Goal: Information Seeking & Learning: Learn about a topic

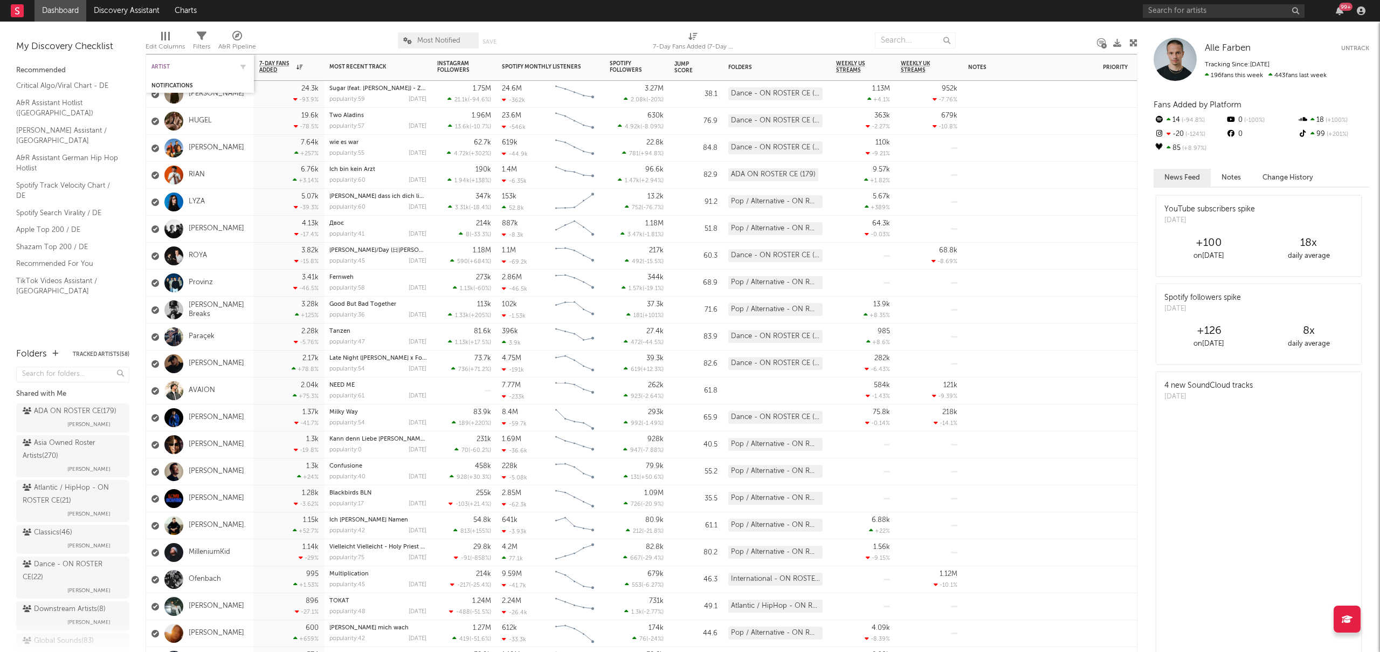
click at [162, 67] on div "Artist" at bounding box center [191, 67] width 81 height 6
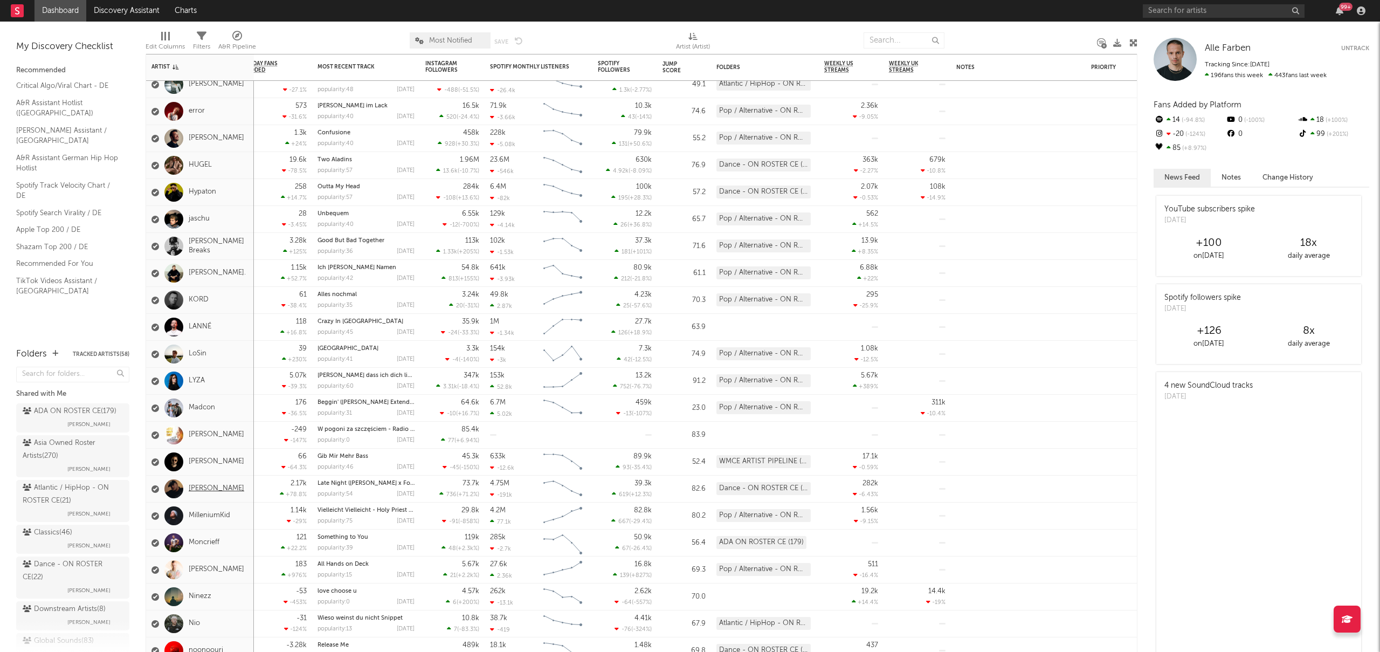
click at [208, 488] on link "[PERSON_NAME]" at bounding box center [217, 488] width 56 height 9
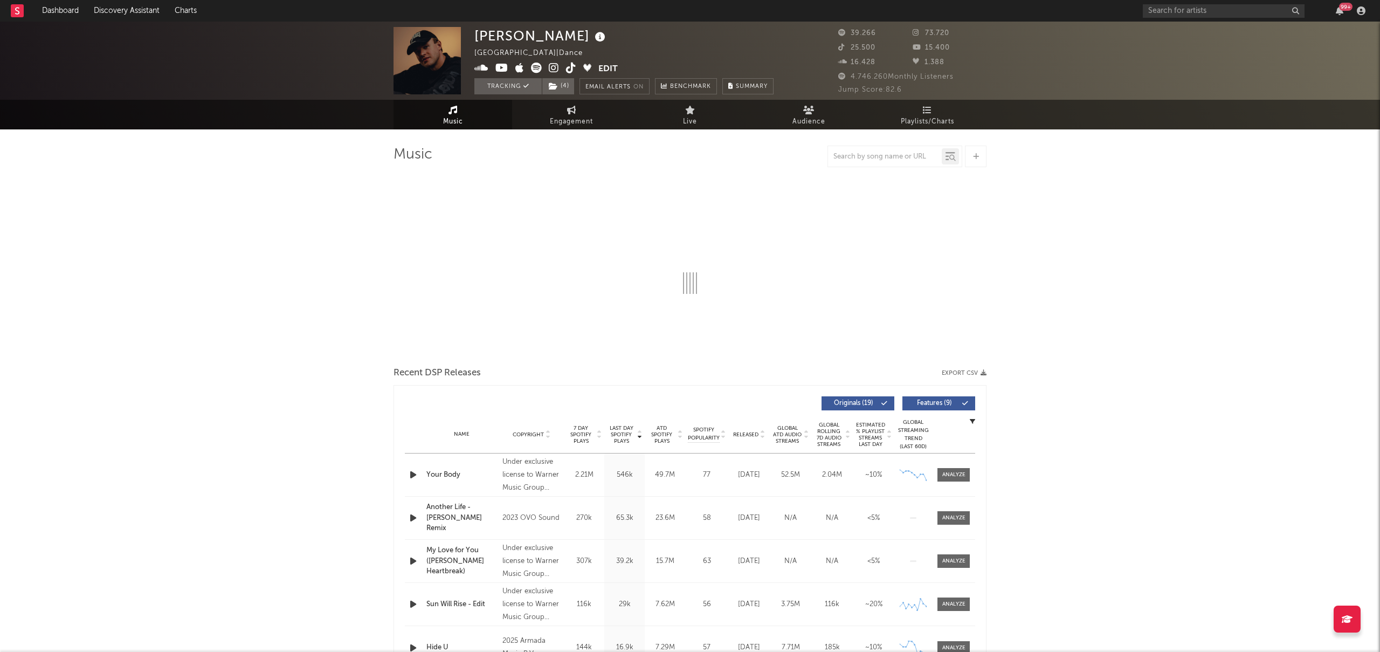
select select "6m"
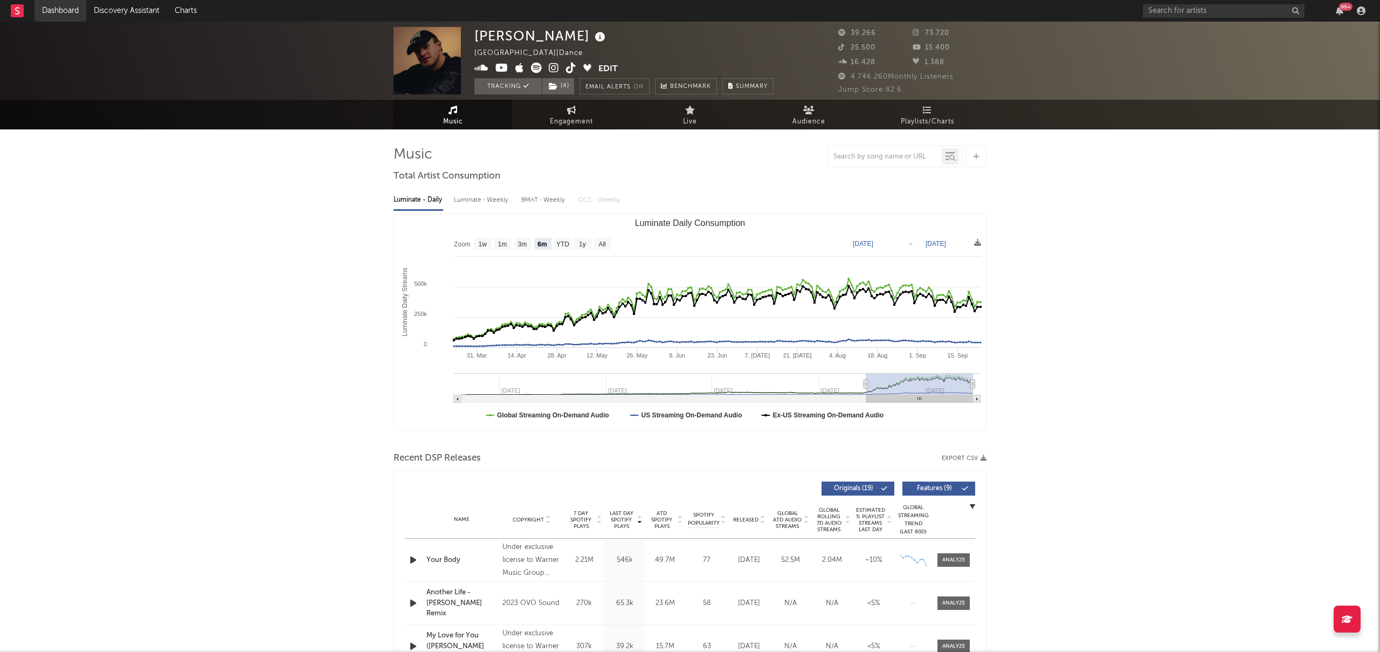
click at [77, 10] on link "Dashboard" at bounding box center [60, 11] width 52 height 22
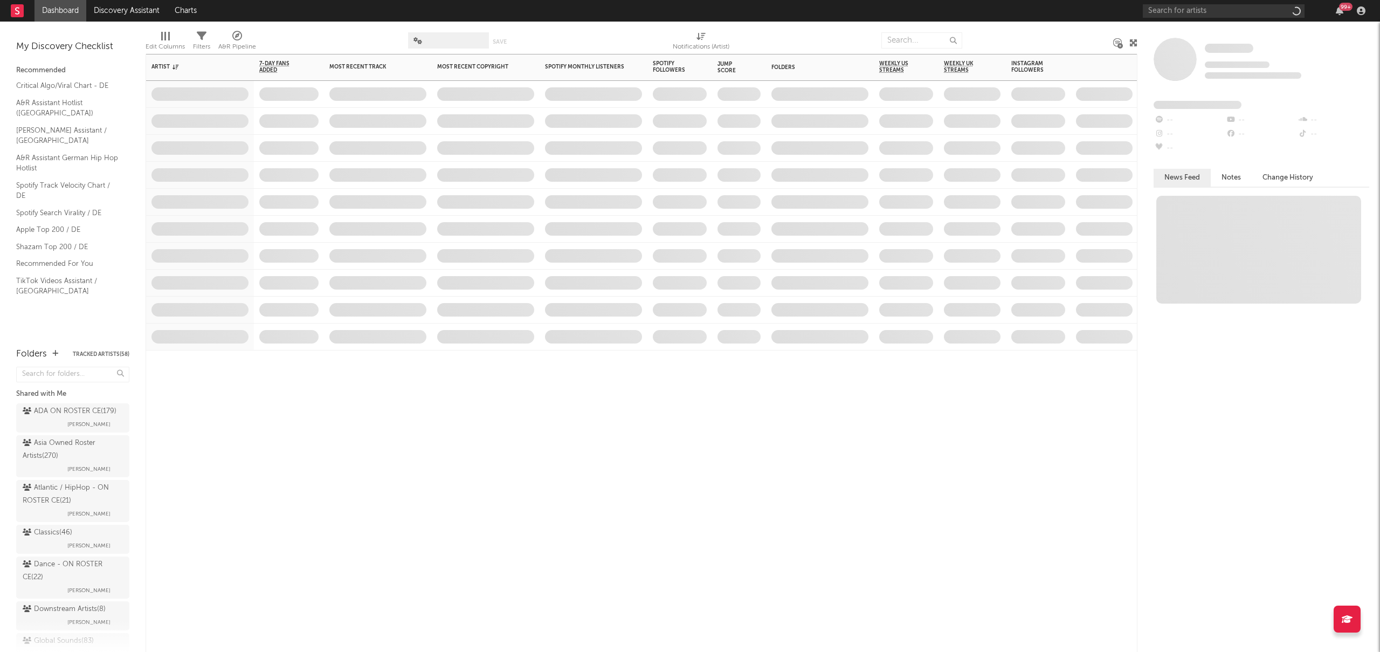
click at [295, 209] on span at bounding box center [289, 202] width 70 height 26
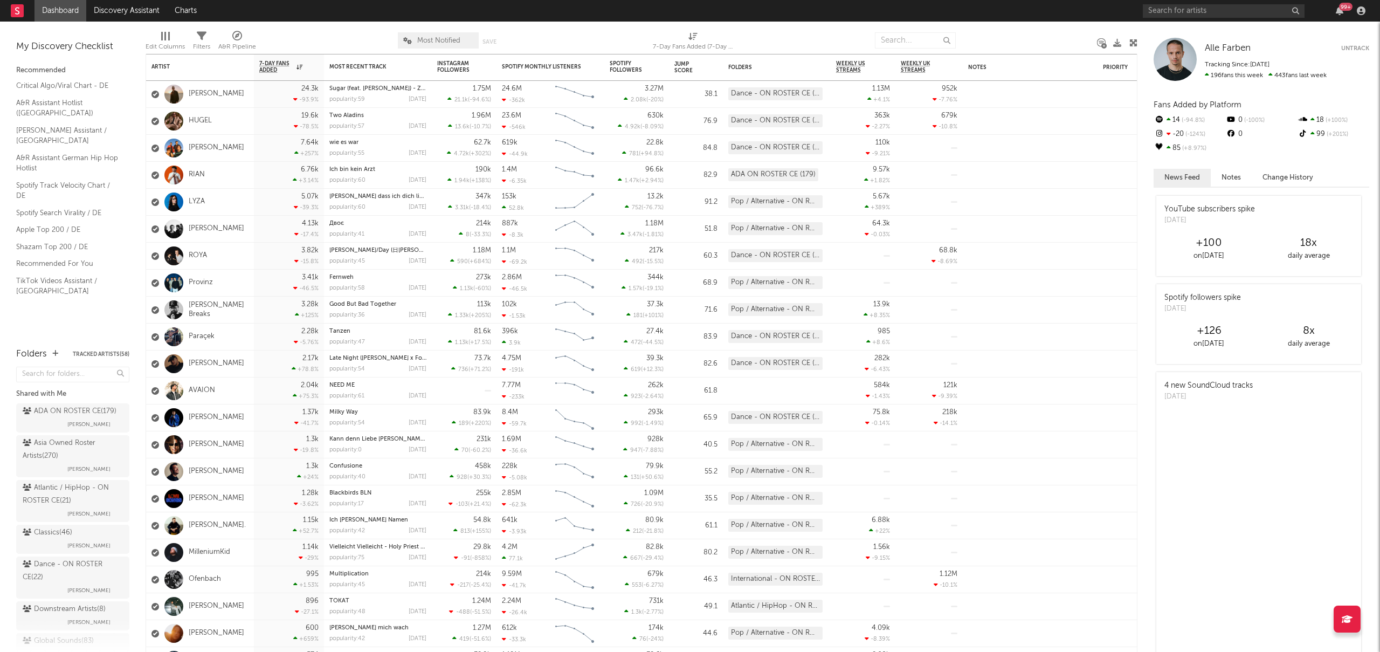
click at [76, 15] on link "Dashboard" at bounding box center [60, 11] width 52 height 22
drag, startPoint x: 1361, startPoint y: 48, endPoint x: 1286, endPoint y: 18, distance: 81.1
click at [1286, 18] on div "Dashboard Discovery Assistant Charts 99 + Notifications Settings Mark all as re…" at bounding box center [690, 326] width 1380 height 652
click at [790, 0] on nav "Dashboard Discovery Assistant Charts 99 +" at bounding box center [690, 11] width 1380 height 22
click at [772, 8] on nav "Dashboard Discovery Assistant Charts 99 +" at bounding box center [690, 11] width 1380 height 22
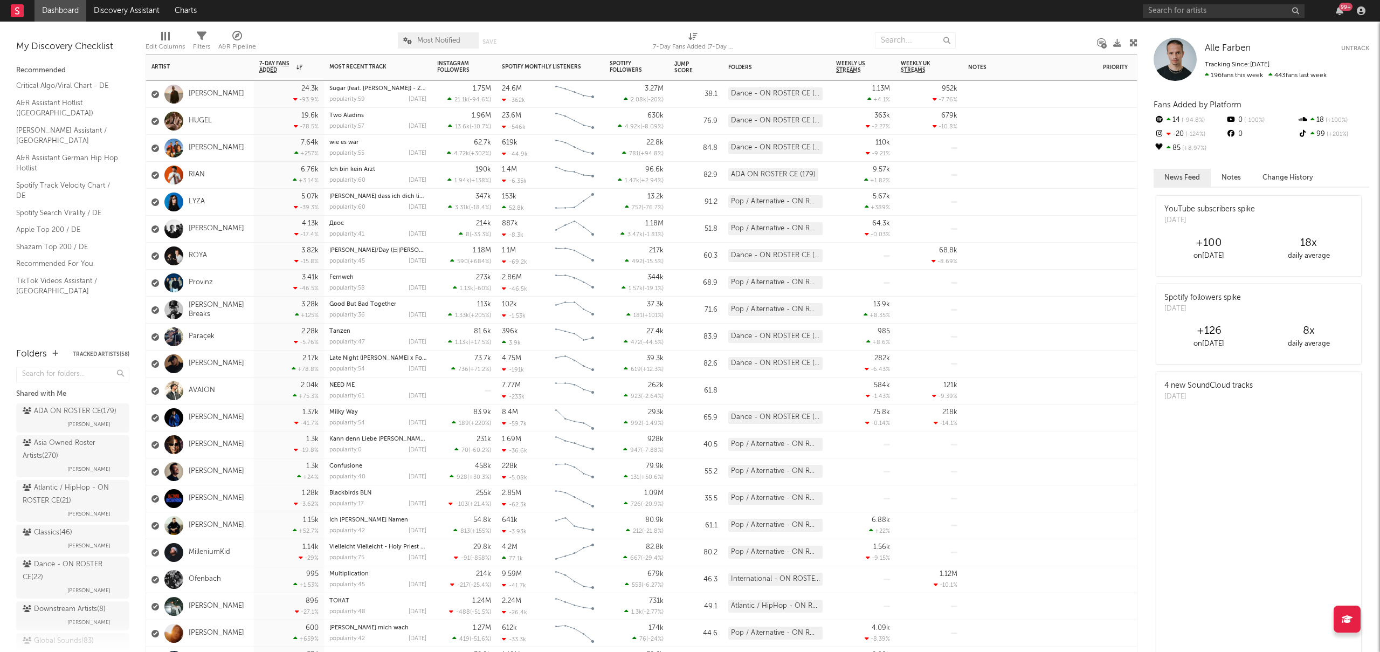
click at [255, 407] on div "1.37k -41.7 %" at bounding box center [289, 417] width 70 height 27
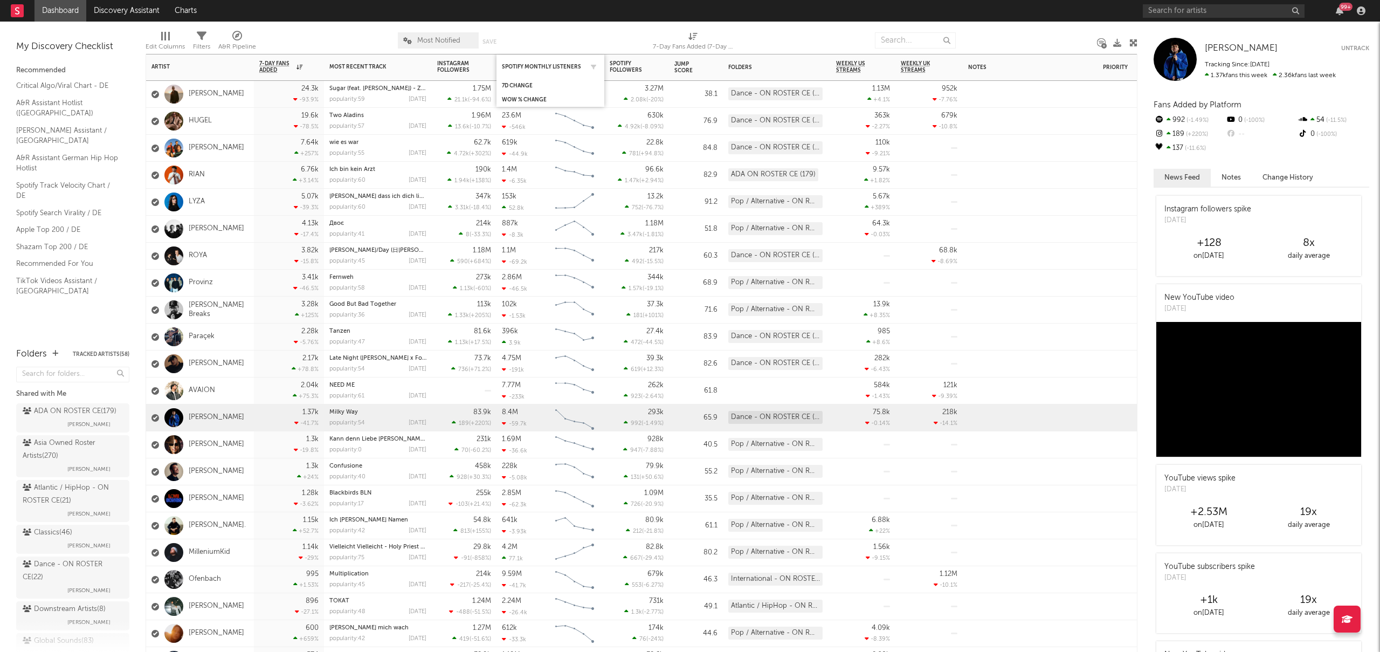
click at [538, 71] on div "Spotify Monthly Listeners" at bounding box center [550, 66] width 97 height 21
click at [549, 66] on div "Spotify Monthly Listeners" at bounding box center [542, 67] width 81 height 6
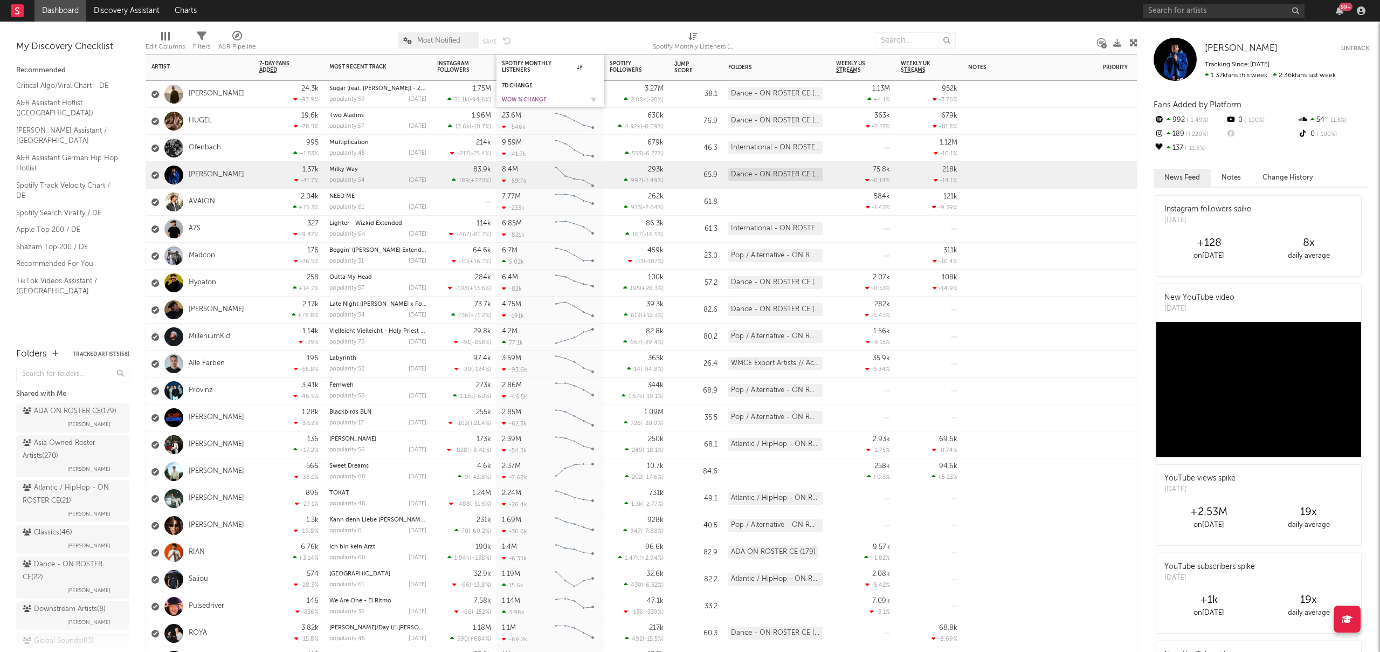
click at [523, 96] on div "WoW % Change" at bounding box center [542, 99] width 81 height 6
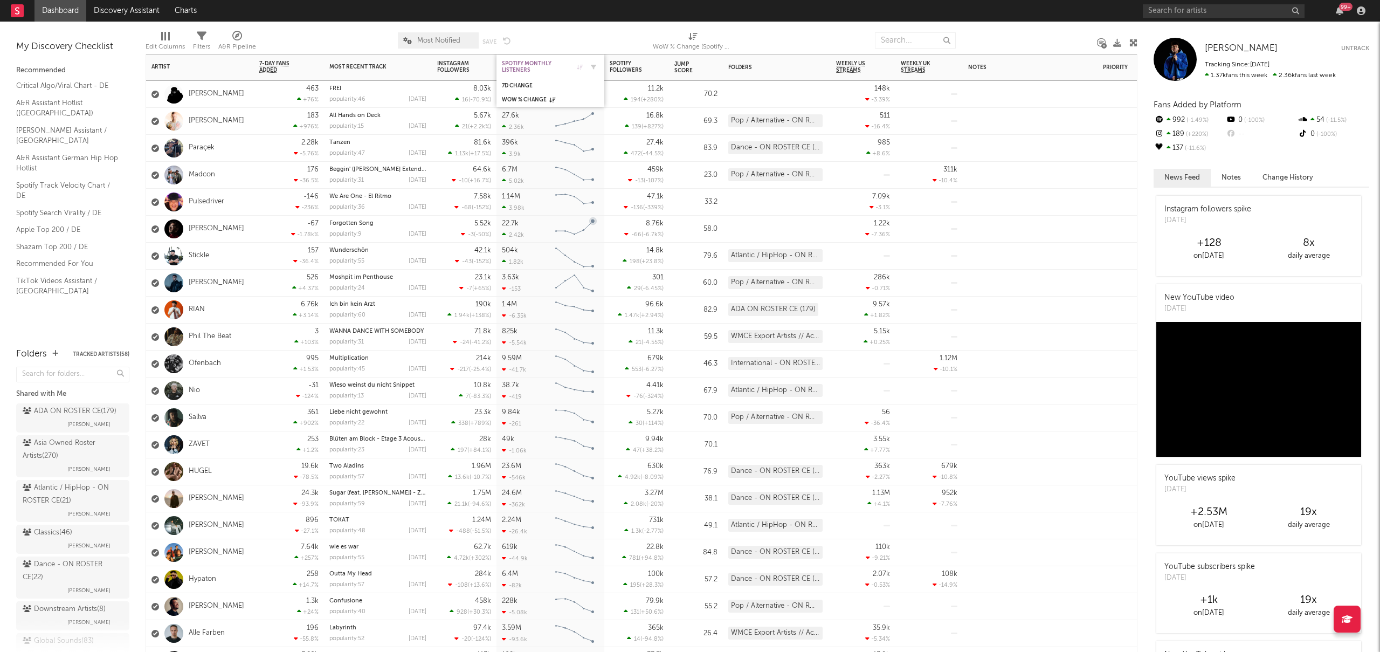
click at [535, 66] on div "Spotify Monthly Listeners" at bounding box center [542, 66] width 81 height 13
